Goal: Information Seeking & Learning: Learn about a topic

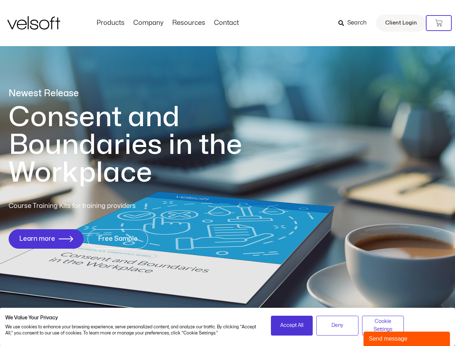
click at [227, 173] on h1 "Consent and Boundaries in the Workplace" at bounding box center [140, 144] width 263 height 83
